Goal: Information Seeking & Learning: Learn about a topic

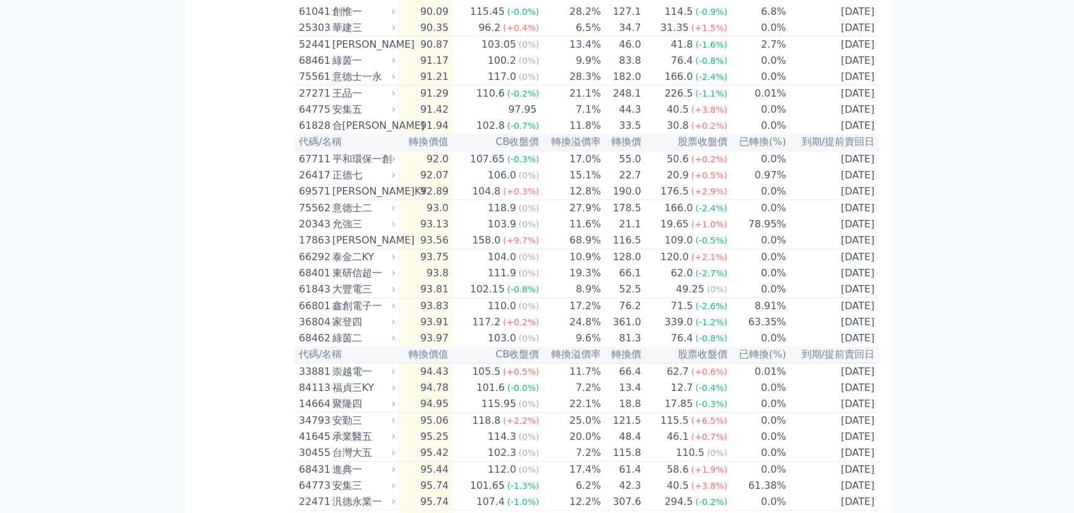
scroll to position [1965, 0]
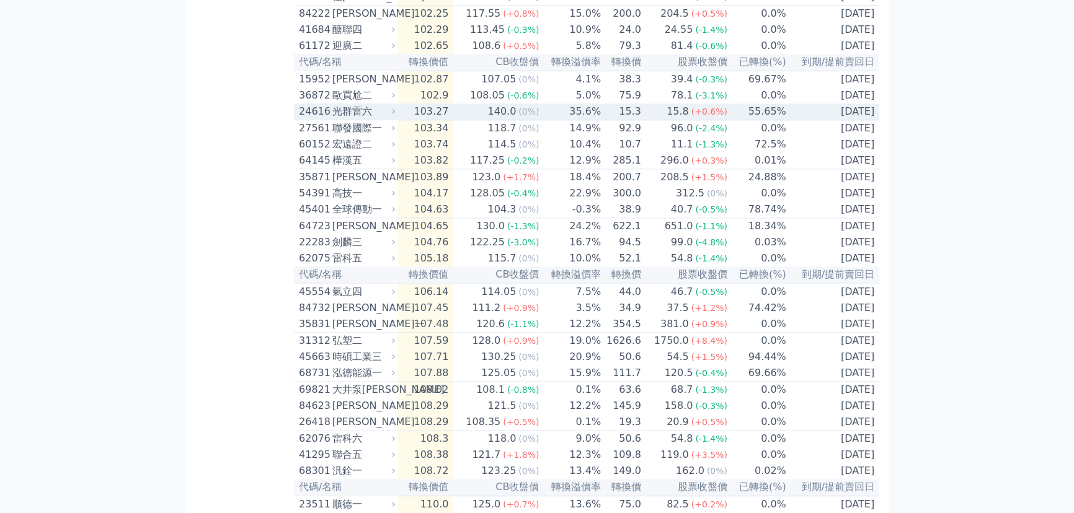
click at [675, 119] on div "15.8" at bounding box center [677, 111] width 27 height 15
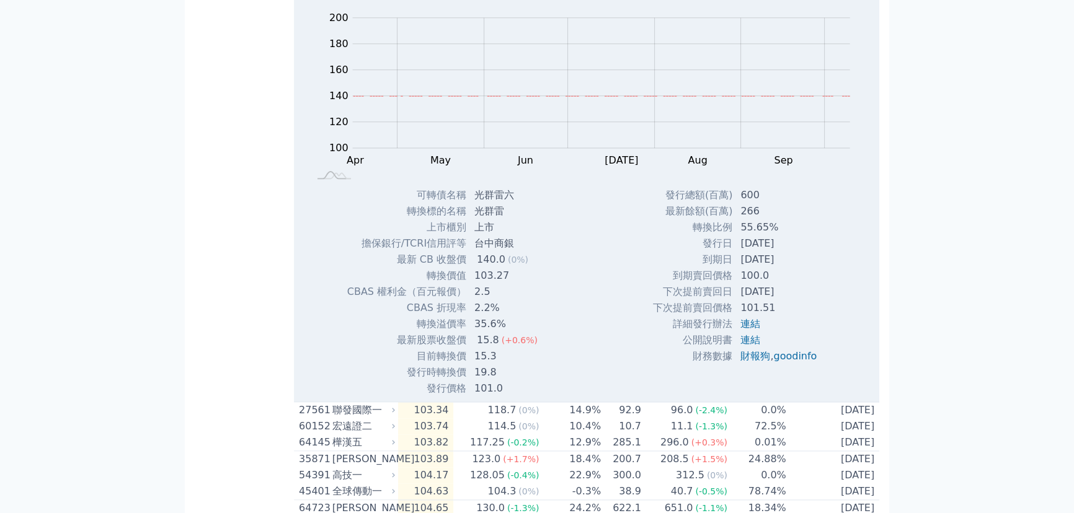
scroll to position [1852, 0]
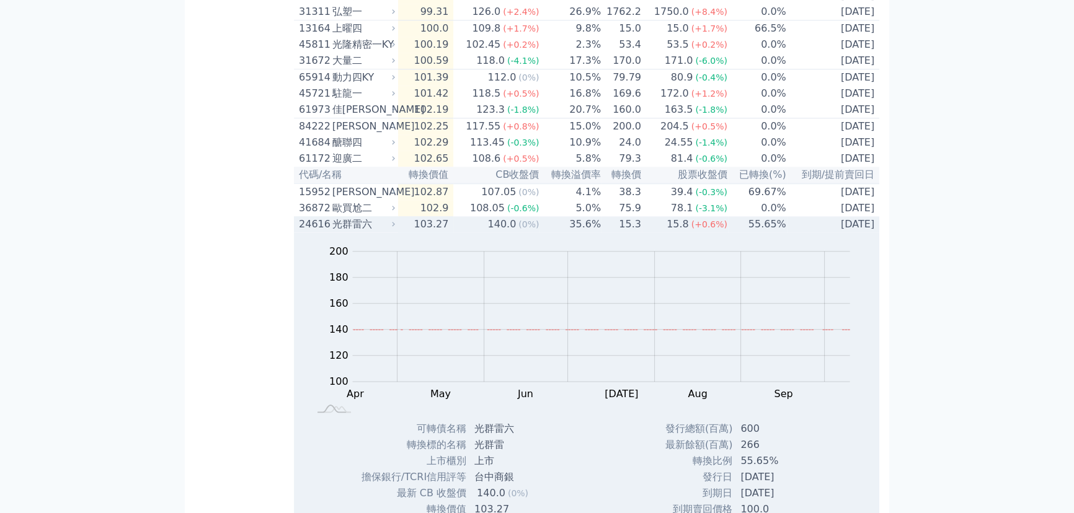
click at [354, 232] on div "光群雷六" at bounding box center [362, 224] width 60 height 15
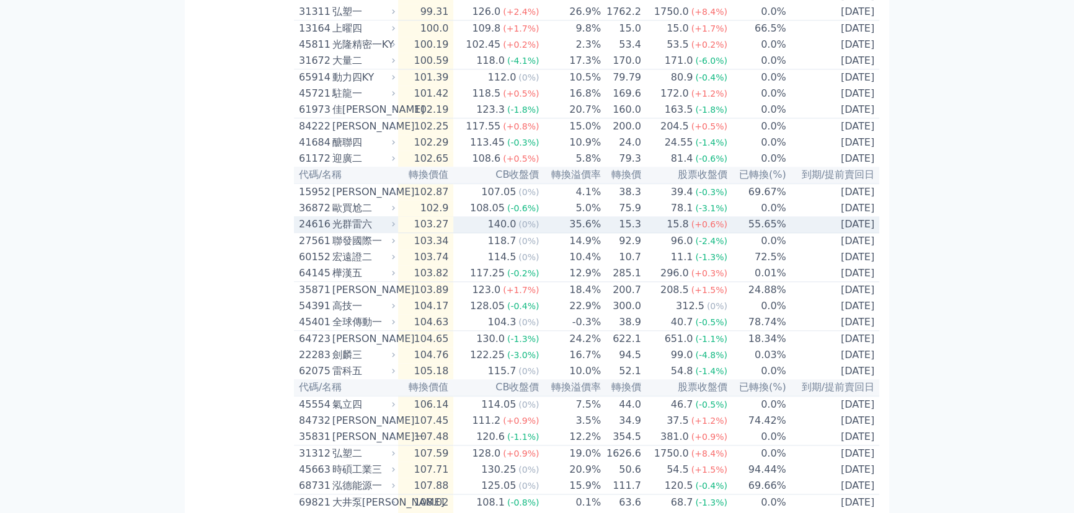
scroll to position [788, 0]
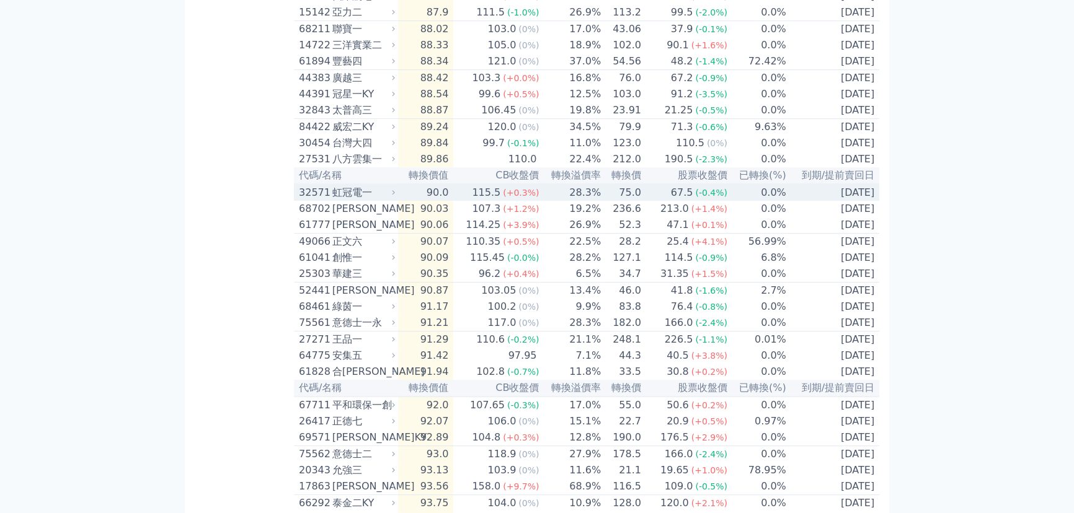
click at [435, 201] on td "90.0" at bounding box center [426, 192] width 56 height 17
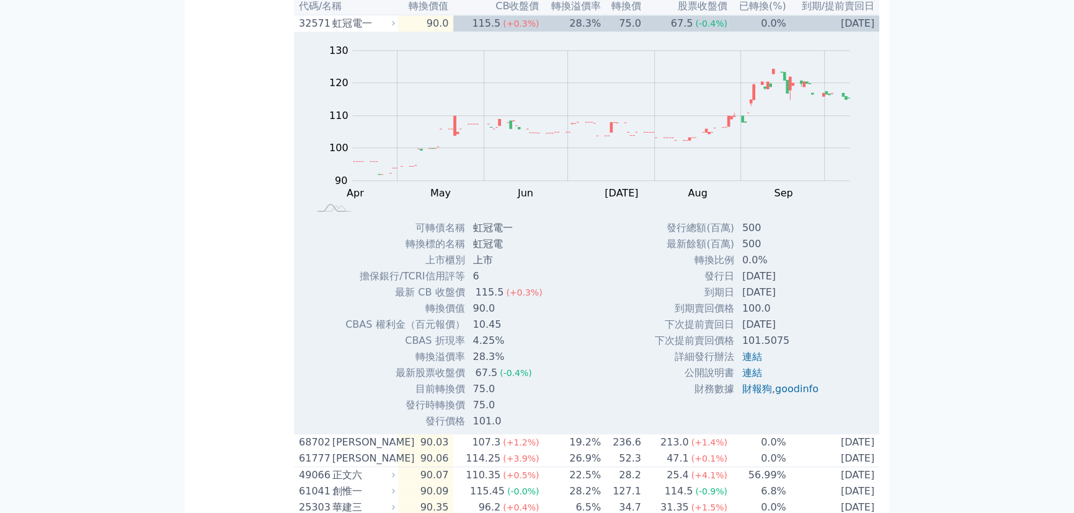
scroll to position [120, 0]
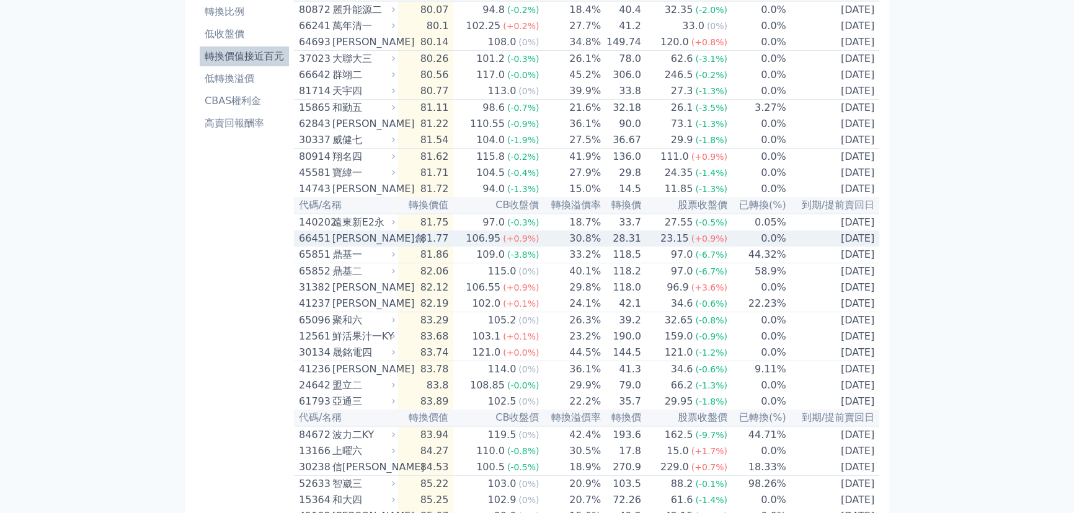
click at [564, 247] on td "30.8%" at bounding box center [571, 239] width 62 height 16
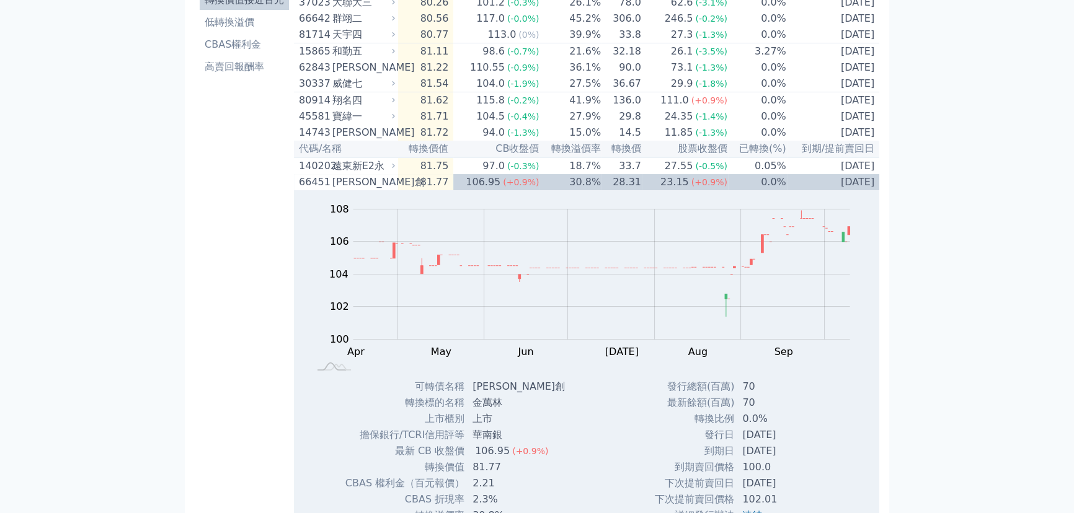
scroll to position [576, 0]
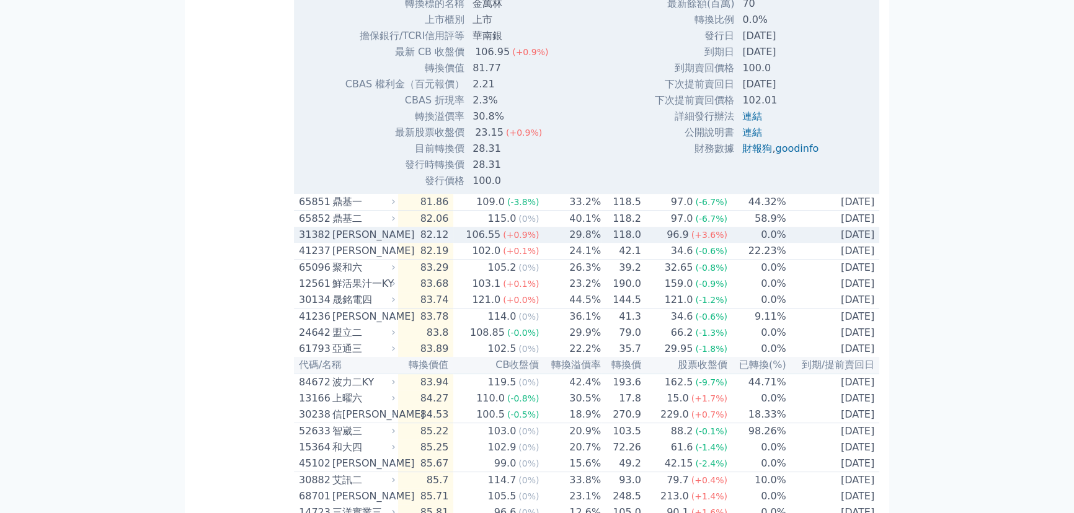
click at [821, 243] on td "[DATE]" at bounding box center [833, 235] width 92 height 16
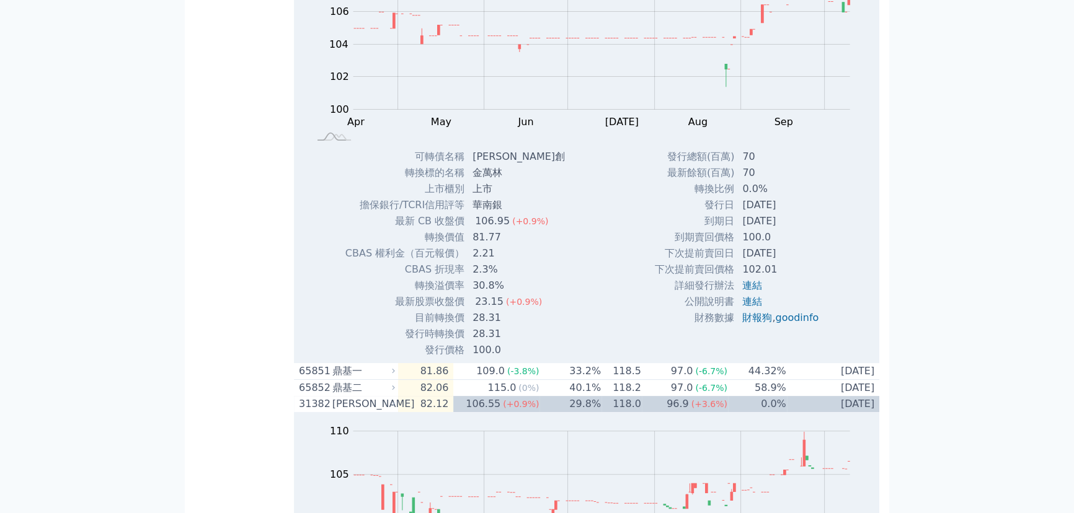
scroll to position [0, 0]
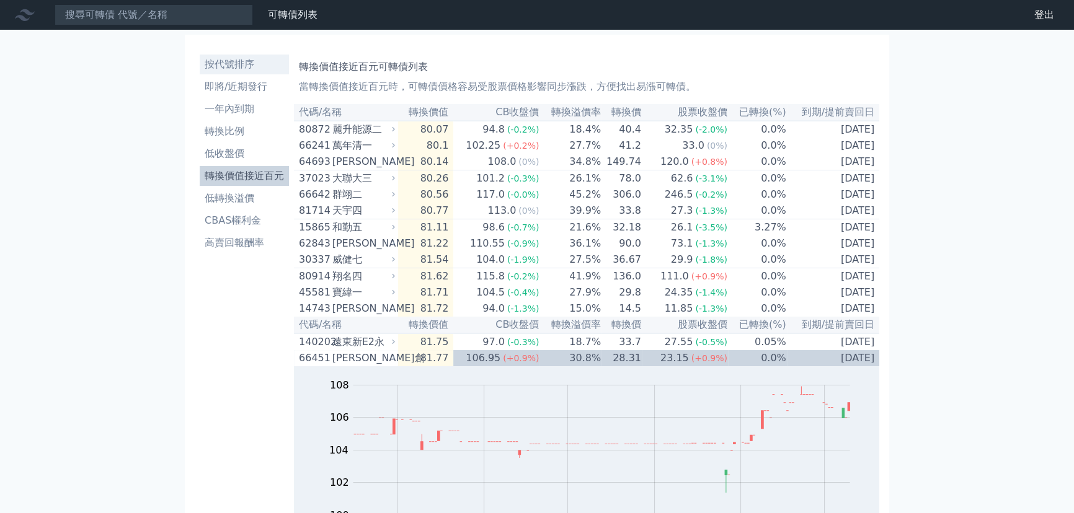
click at [231, 65] on li "按代號排序" at bounding box center [244, 64] width 89 height 15
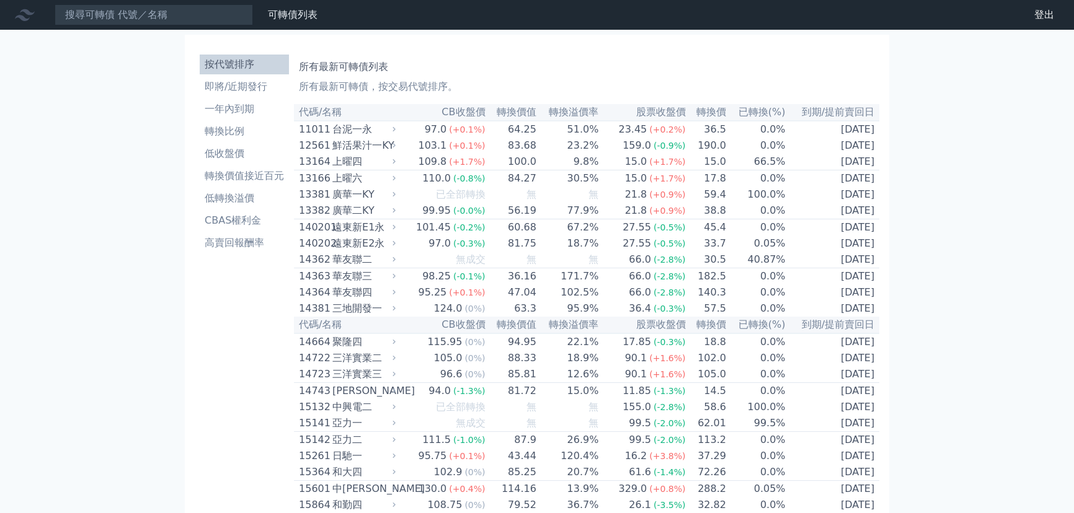
scroll to position [2843, 0]
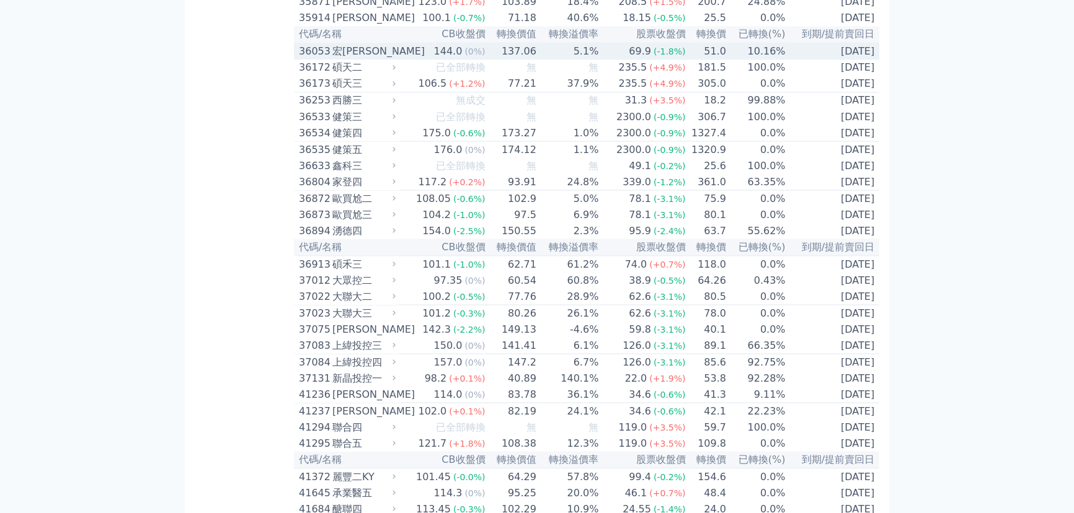
click at [752, 60] on td "10.16%" at bounding box center [757, 51] width 60 height 17
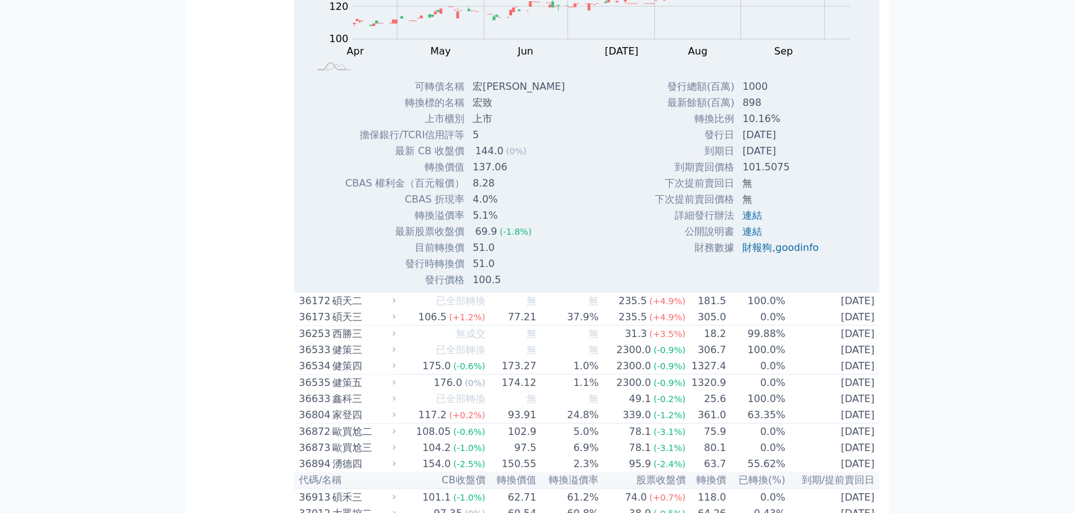
scroll to position [4019, 0]
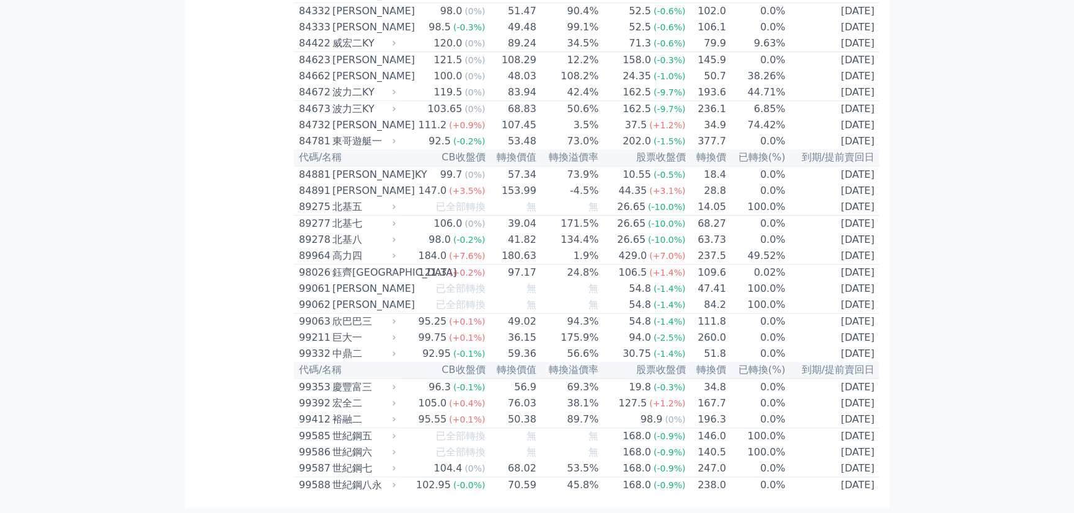
scroll to position [2105, 0]
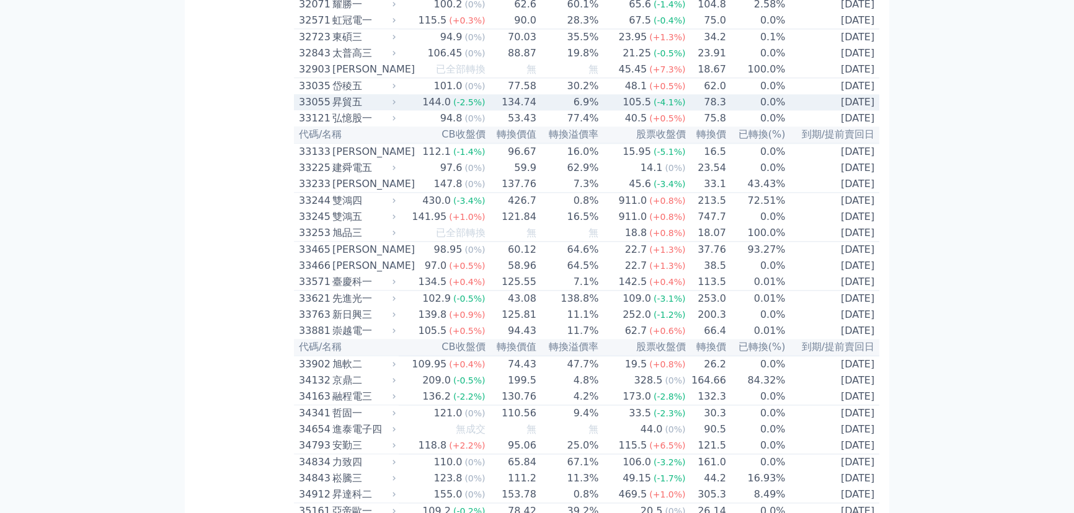
click at [788, 110] on td "[DATE]" at bounding box center [833, 102] width 94 height 16
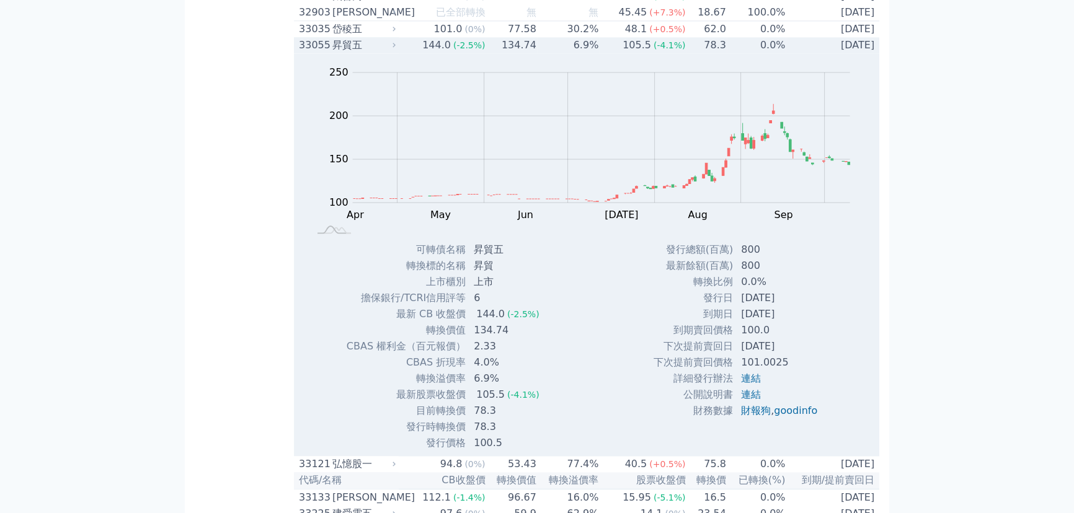
scroll to position [2161, 0]
